Goal: Task Accomplishment & Management: Manage account settings

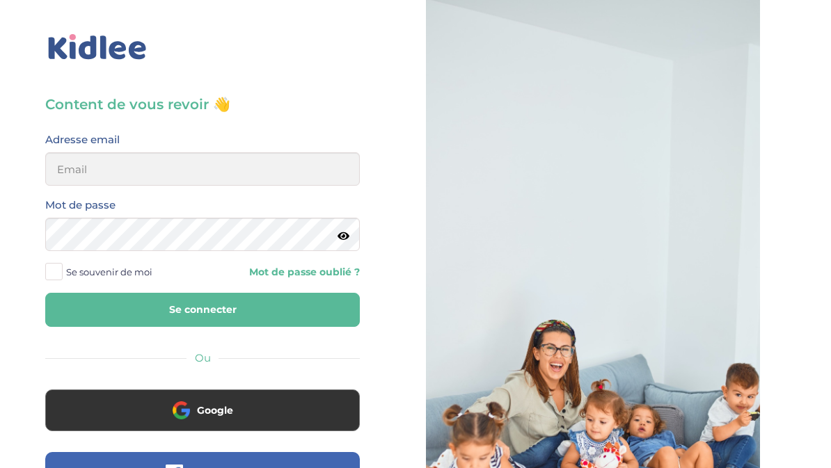
click at [226, 424] on button "Google" at bounding box center [202, 411] width 315 height 42
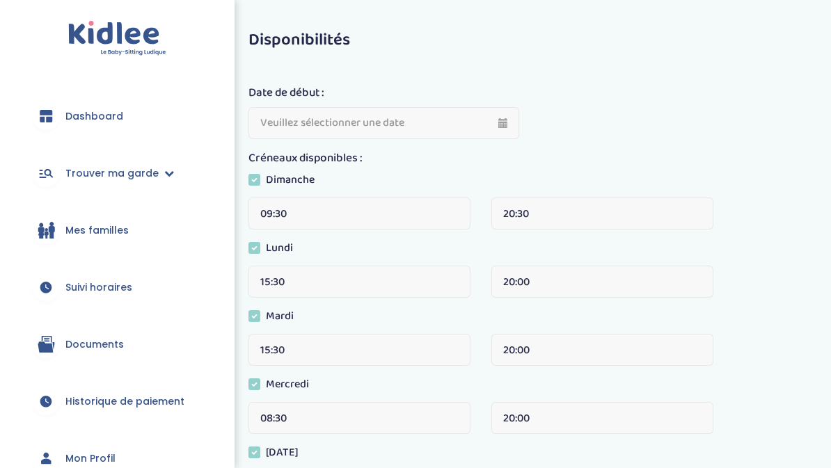
click at [113, 291] on span "Suivi horaires" at bounding box center [98, 287] width 67 height 15
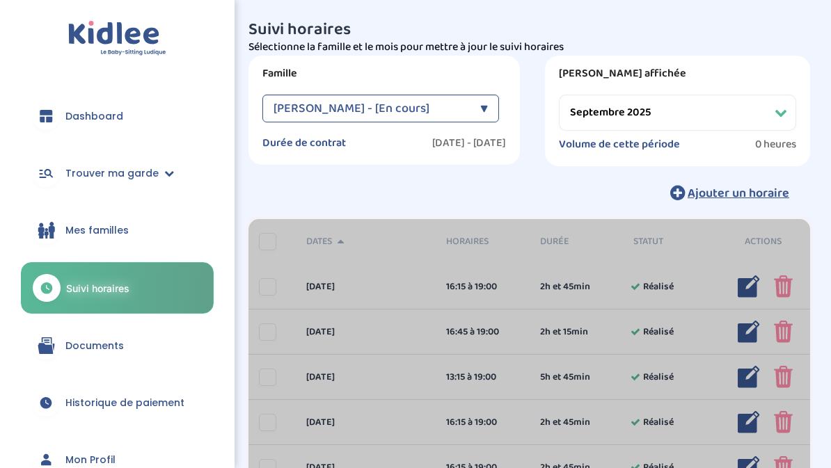
select select "septembre 2025"
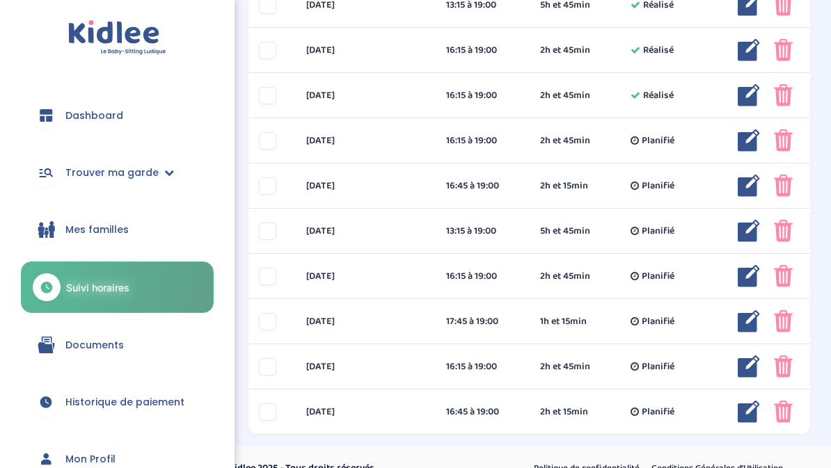
scroll to position [825, 0]
click at [600, 310] on div "vendredi 26 sep 17:45 à 19:00 1h et 15min Planifié 1h et 15min Planifié ... Mod…" at bounding box center [529, 321] width 562 height 45
click at [743, 317] on img at bounding box center [749, 321] width 22 height 22
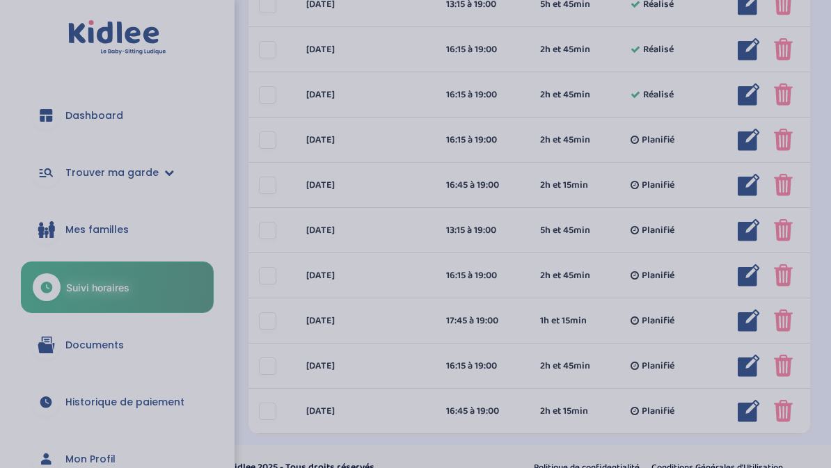
scroll to position [825, 0]
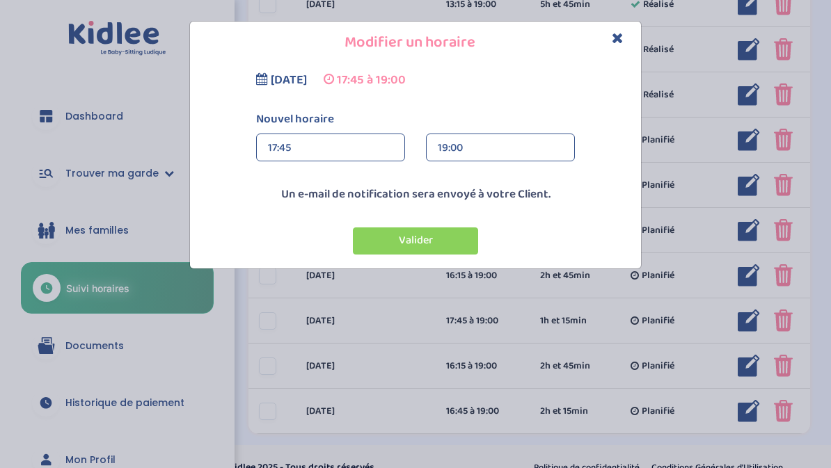
click at [350, 145] on div "17:45" at bounding box center [330, 148] width 125 height 28
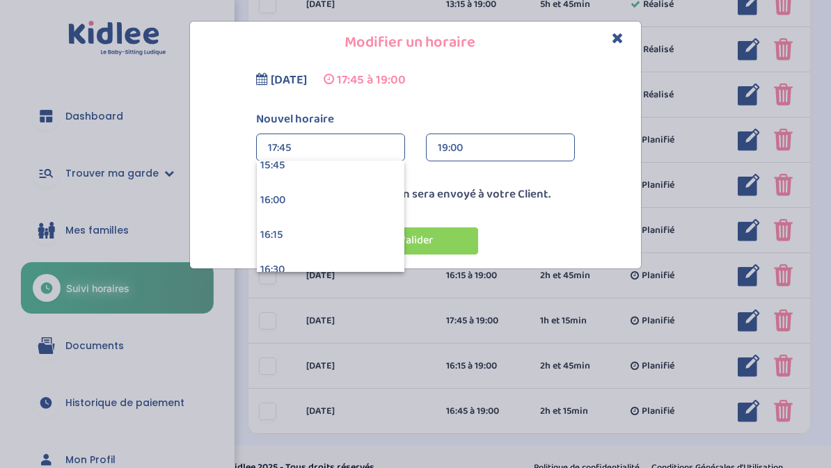
scroll to position [2211, 0]
click at [315, 230] on div "16:15" at bounding box center [331, 228] width 148 height 35
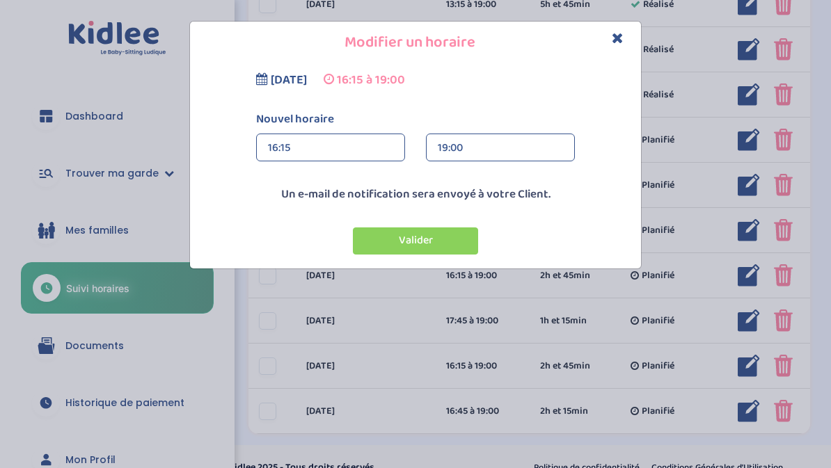
click at [439, 236] on button "Valider" at bounding box center [415, 241] width 125 height 27
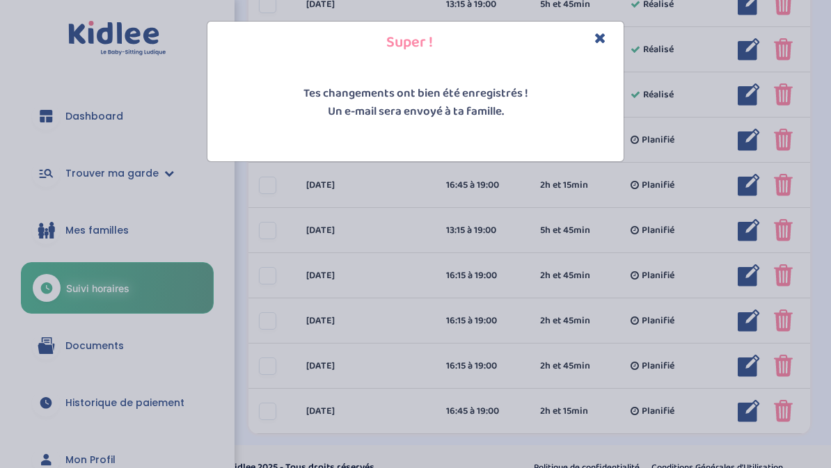
click at [595, 46] on button "Close" at bounding box center [600, 39] width 12 height 16
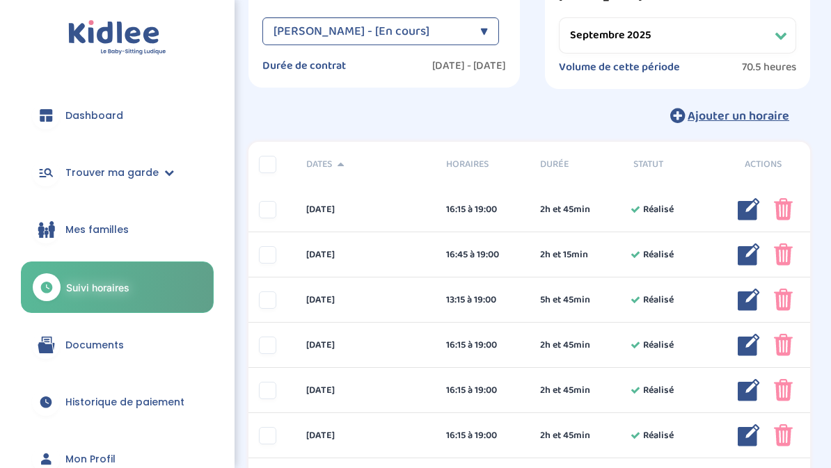
scroll to position [0, 0]
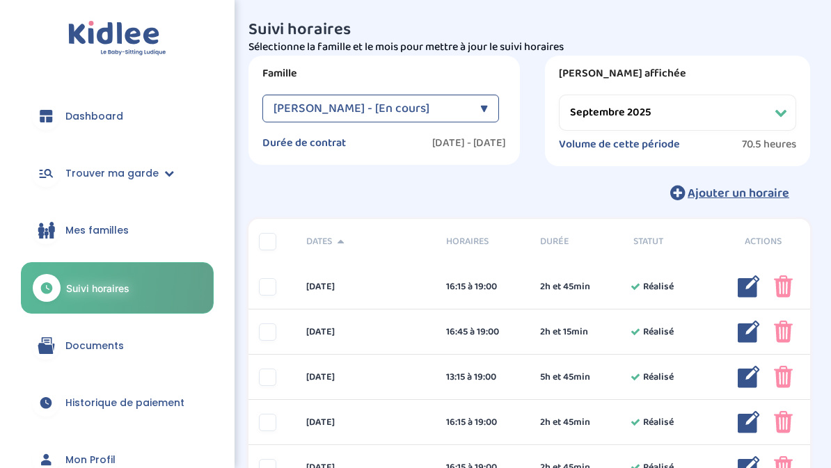
click at [0, 276] on div "Dashboard Trouver ma garde Mes recherches Candidatures en cours Candidatures va…" at bounding box center [117, 234] width 235 height 468
click at [784, 105] on select "Filtrer par mois septembre 2025 octobre 2025 novembre 2025 décembre 2025 janvie…" at bounding box center [677, 113] width 237 height 36
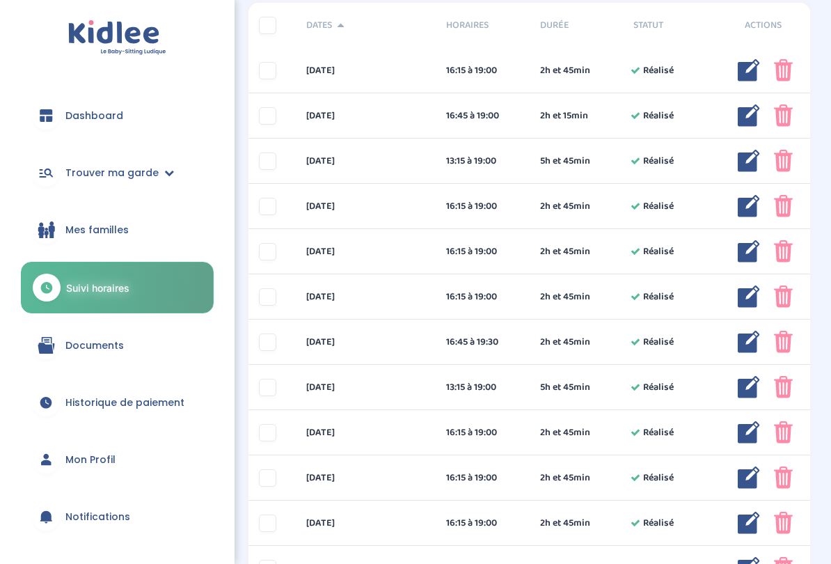
scroll to position [216, 0]
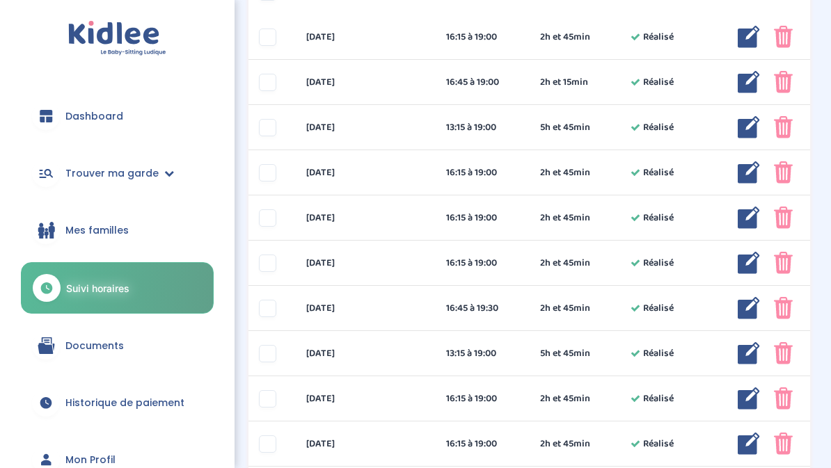
click at [402, 150] on div "mercredi 3 sep 13:15 à 19:00 5h et 45min Réalisé 5h et 45min Réalisé ... Modifi…" at bounding box center [529, 127] width 562 height 45
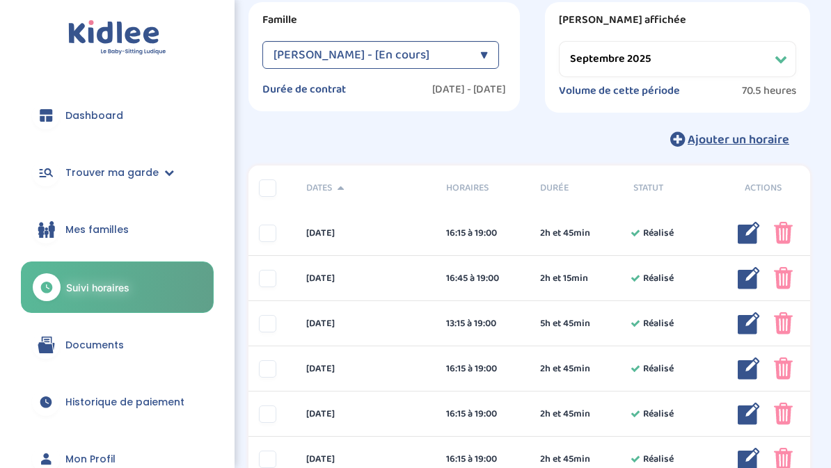
scroll to position [0, 0]
